Goal: Browse casually: Explore the website without a specific task or goal

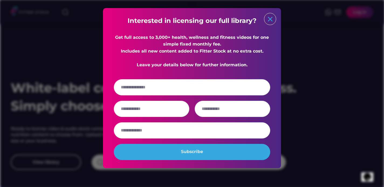
click at [269, 19] on text "close" at bounding box center [270, 19] width 8 height 8
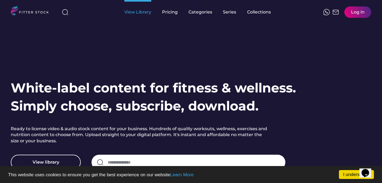
click at [143, 12] on div "View Library" at bounding box center [137, 12] width 27 height 6
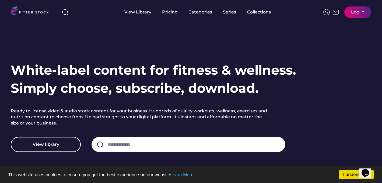
scroll to position [31, 0]
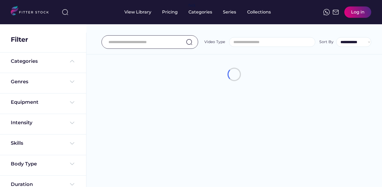
select select
select select "**********"
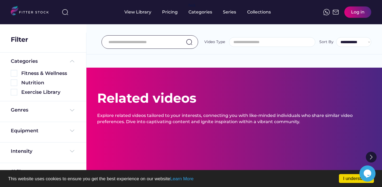
select select "**********"
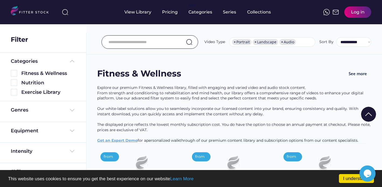
scroll to position [104, 0]
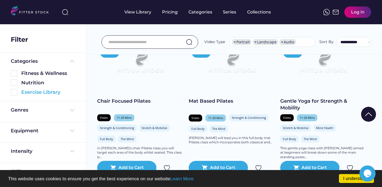
click at [15, 94] on img at bounding box center [14, 92] width 6 height 6
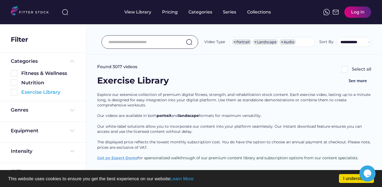
scroll to position [1, 0]
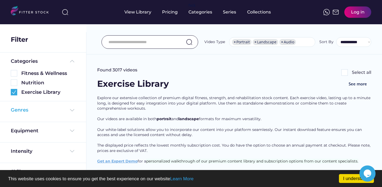
click at [69, 110] on img at bounding box center [72, 110] width 6 height 6
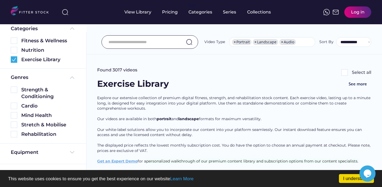
scroll to position [37, 0]
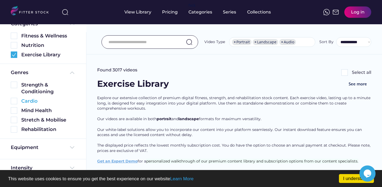
click at [15, 100] on img at bounding box center [14, 101] width 6 height 6
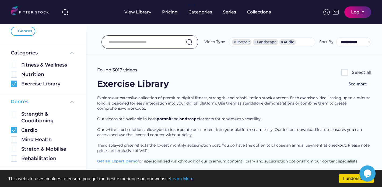
scroll to position [0, 0]
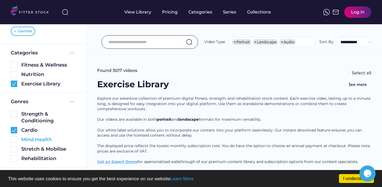
click at [16, 141] on img at bounding box center [14, 139] width 6 height 6
click at [16, 140] on img at bounding box center [14, 139] width 6 height 6
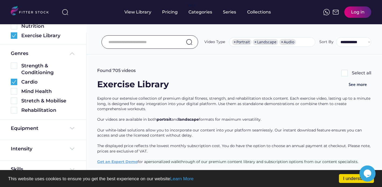
scroll to position [107, 0]
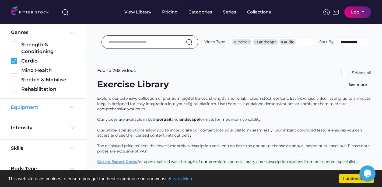
click at [70, 109] on img at bounding box center [72, 107] width 6 height 6
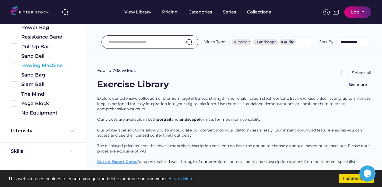
scroll to position [386, 0]
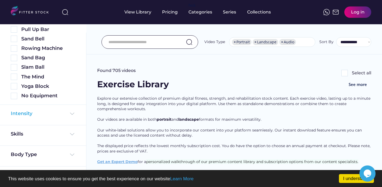
click at [70, 112] on img at bounding box center [72, 113] width 6 height 6
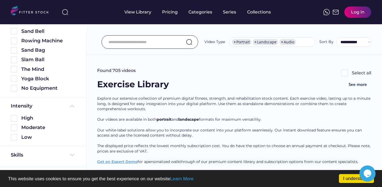
scroll to position [395, 0]
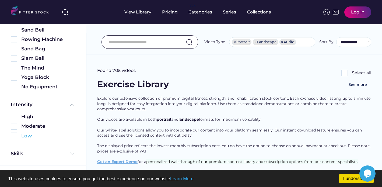
click at [15, 136] on img at bounding box center [14, 136] width 6 height 6
click at [71, 152] on img at bounding box center [72, 153] width 6 height 6
